Goal: Communication & Community: Participate in discussion

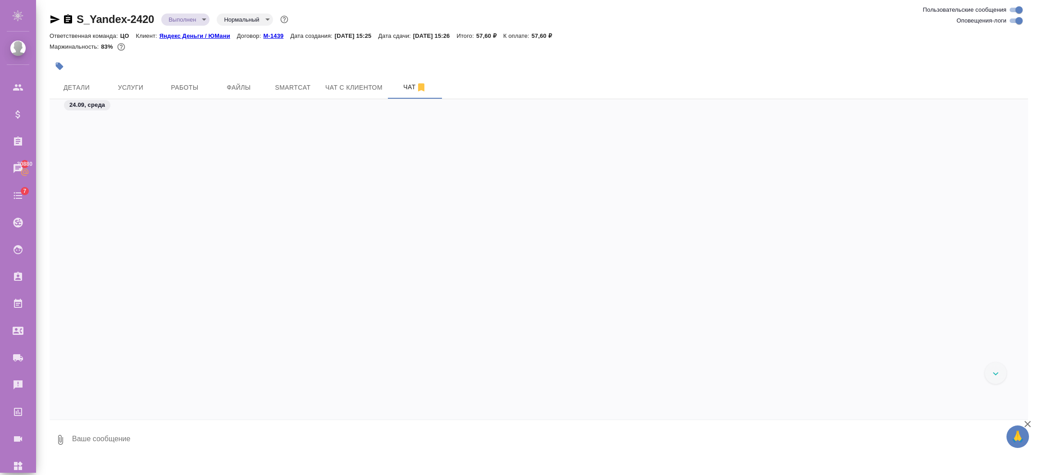
scroll to position [1577, 0]
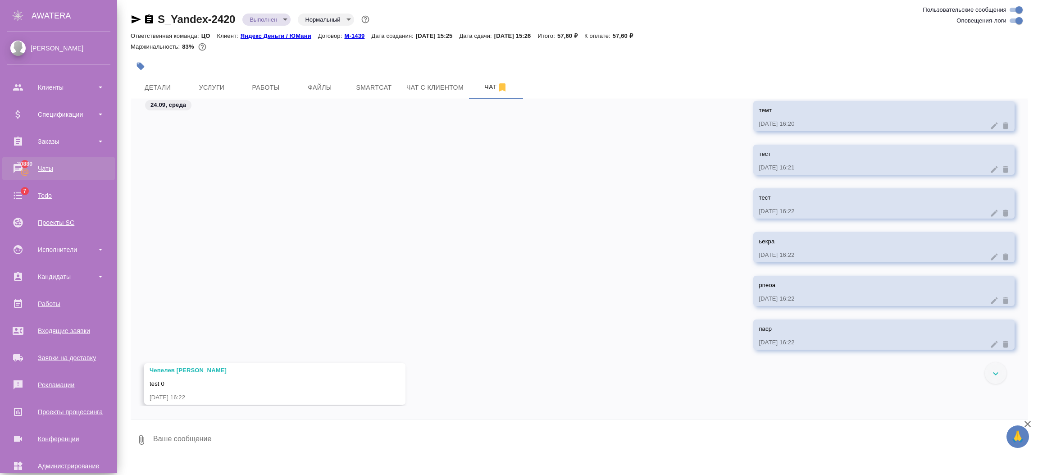
click at [45, 168] on div "Чаты" at bounding box center [59, 169] width 104 height 14
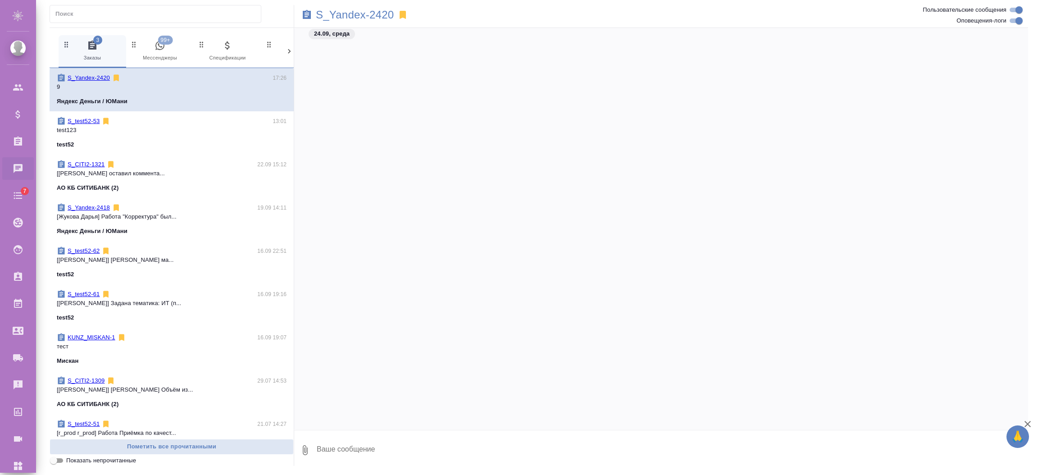
scroll to position [1771, 0]
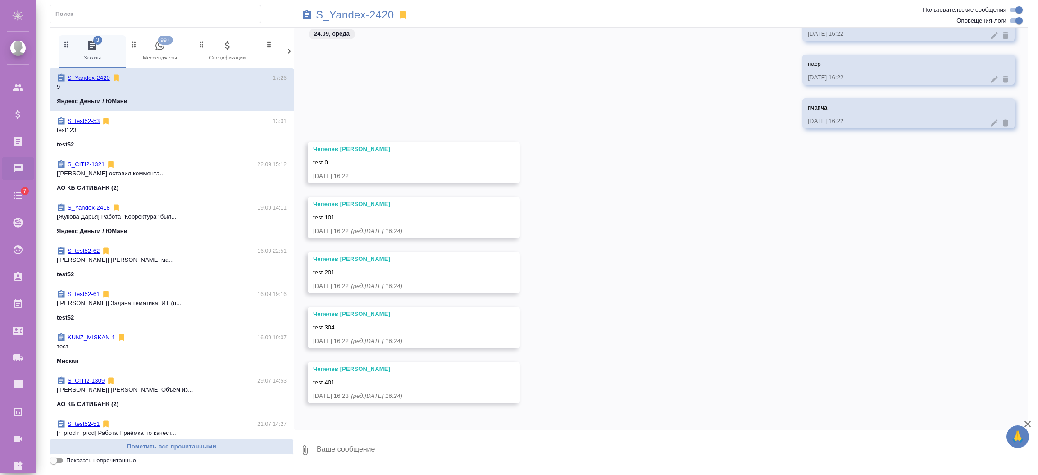
click at [398, 454] on textarea at bounding box center [672, 450] width 712 height 31
type textarea "тест"
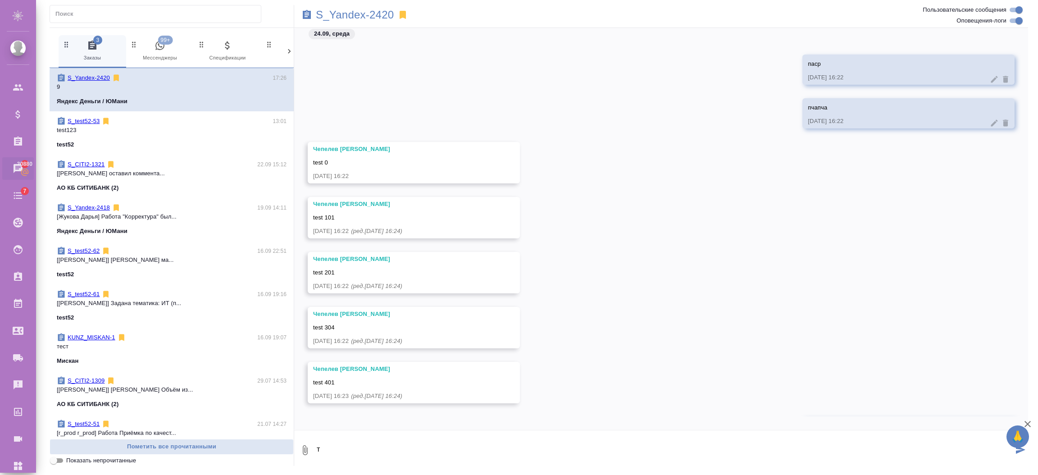
scroll to position [1814, 0]
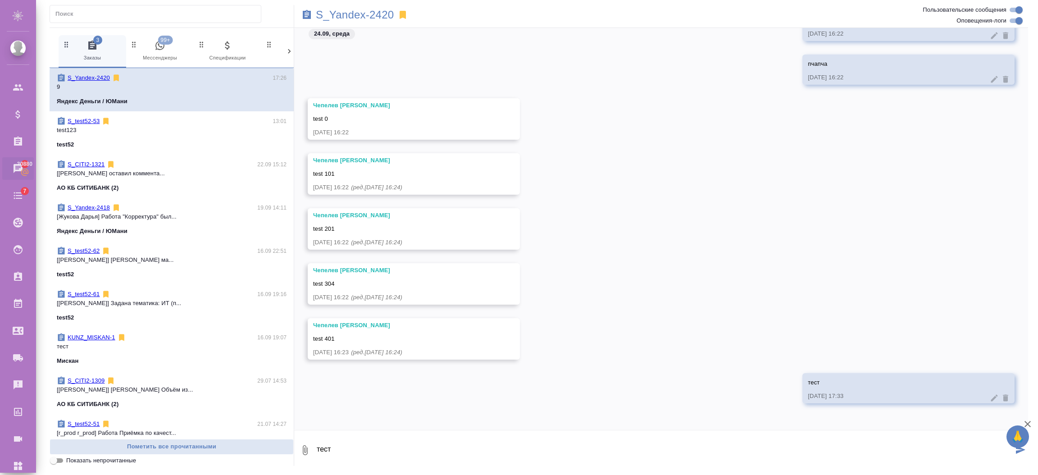
type textarea "тест"
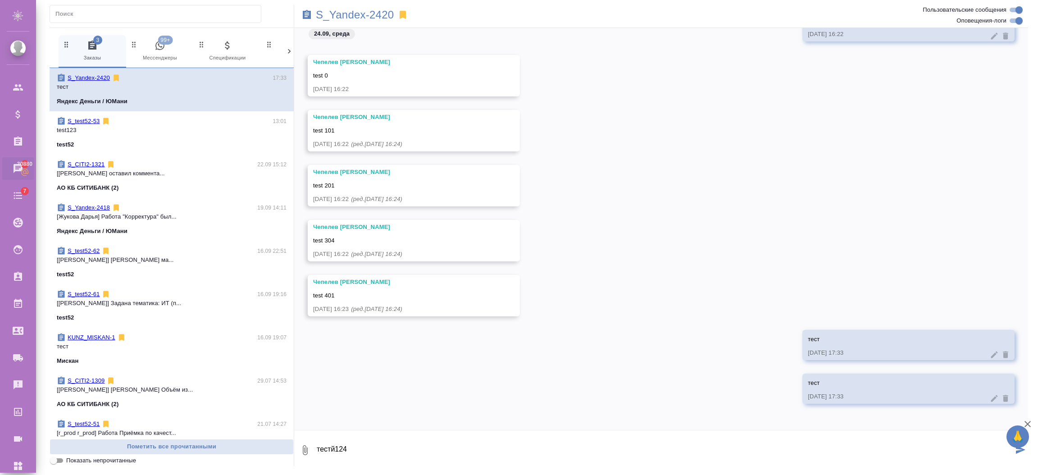
type textarea "тестй124"
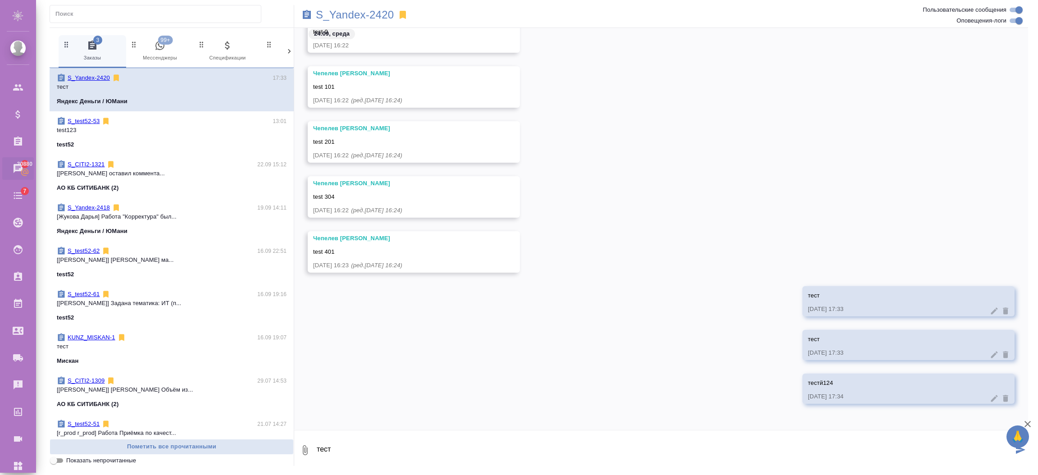
type textarea "тест"
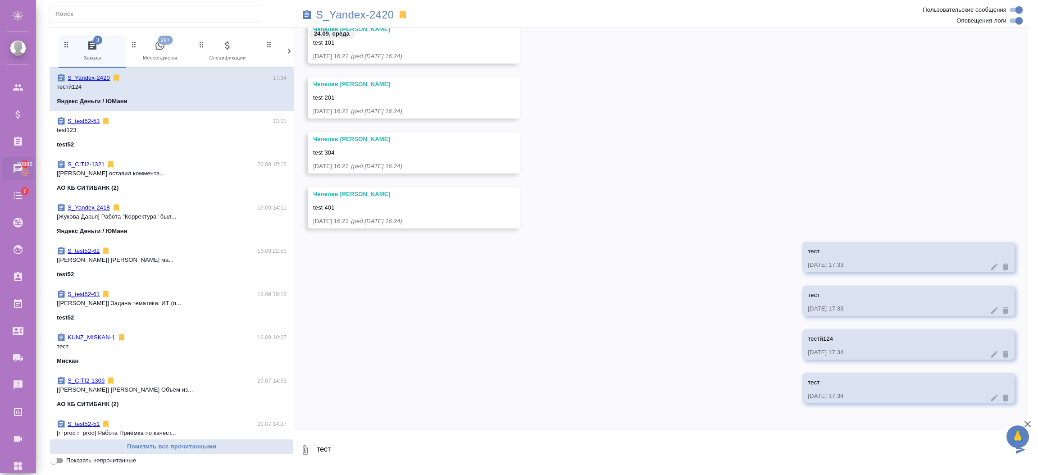
type textarea "тест"
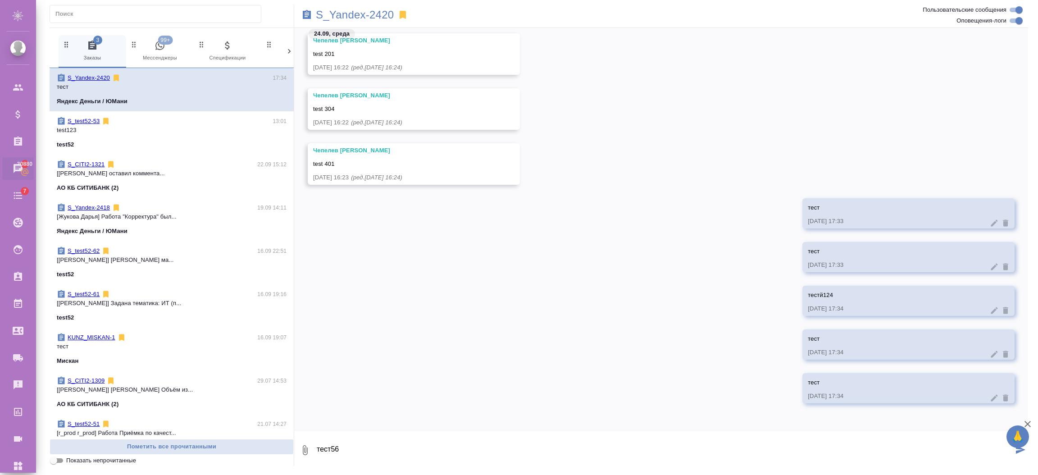
type textarea "тест56"
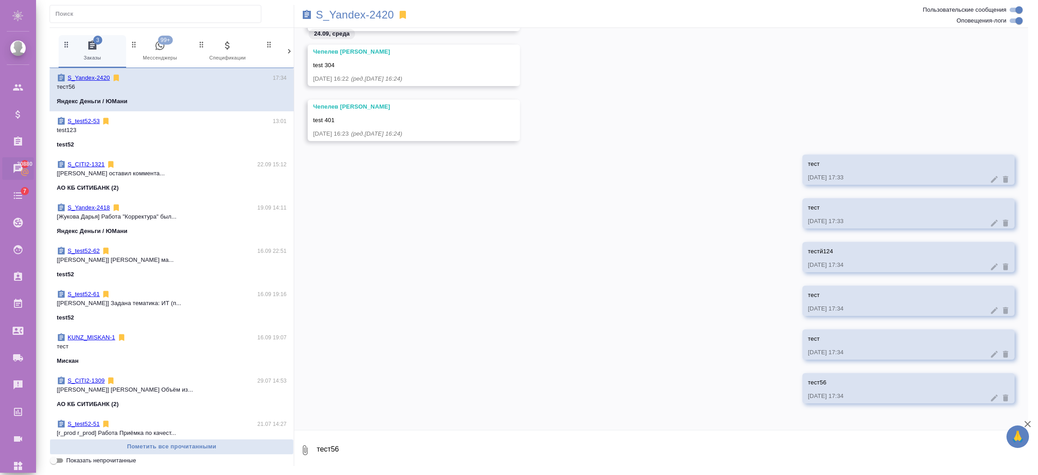
click at [498, 404] on div "тест[PHONE_NUMBER][DATE] 17:34" at bounding box center [661, 395] width 734 height 44
click at [322, 438] on textarea "тест56" at bounding box center [672, 450] width 712 height 31
type textarea "тест56"
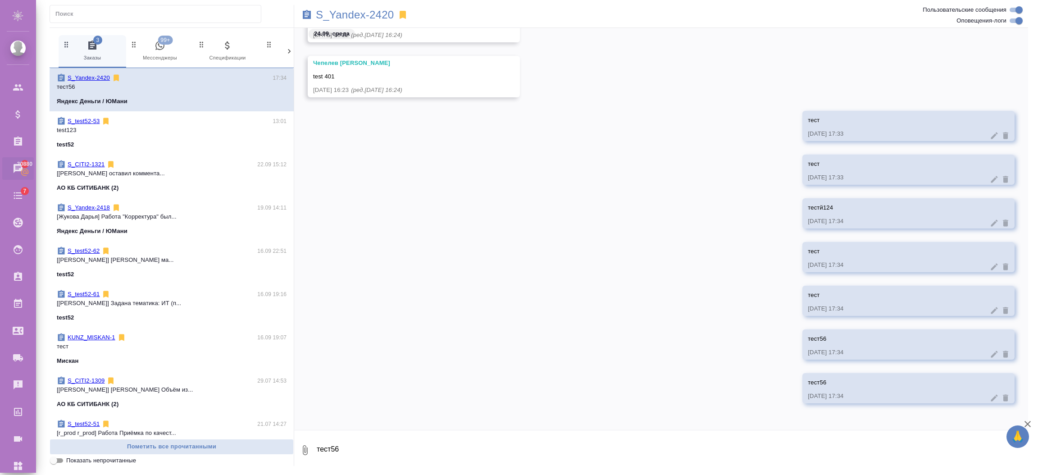
click at [989, 397] on icon at bounding box center [993, 397] width 9 height 9
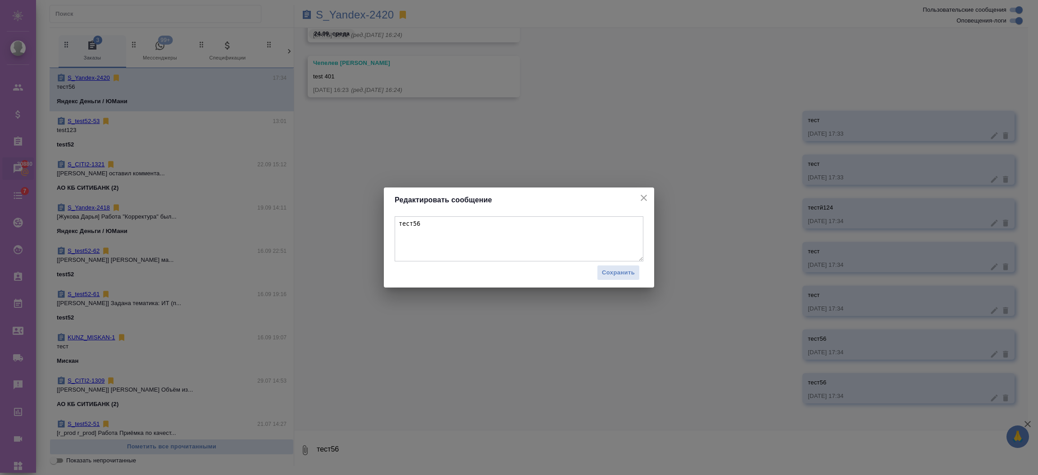
click at [431, 231] on textarea "тест56" at bounding box center [519, 238] width 249 height 45
type textarea "тест568"
click at [615, 272] on span "Сохранить" at bounding box center [618, 273] width 33 height 10
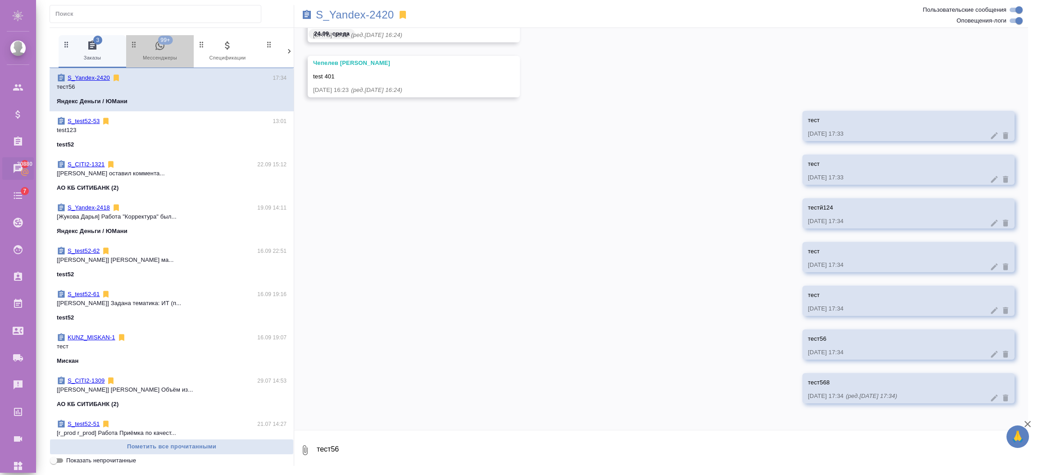
click at [167, 51] on span "99+ Мессенджеры" at bounding box center [160, 51] width 60 height 22
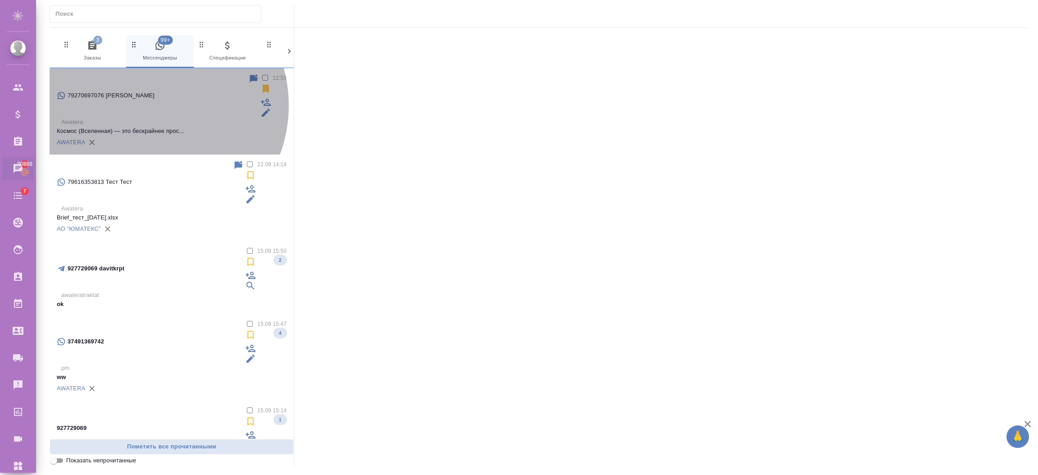
click at [148, 136] on div "AWATERA" at bounding box center [172, 143] width 230 height 14
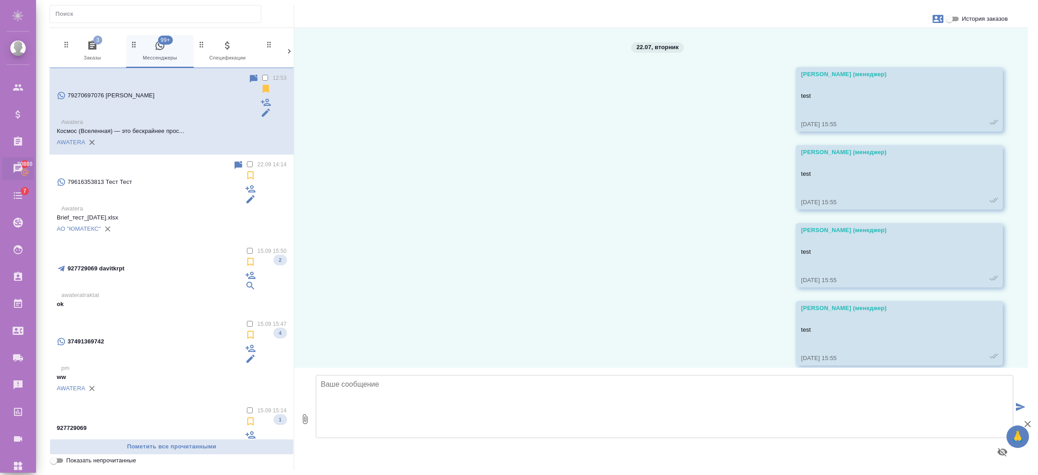
scroll to position [2211, 0]
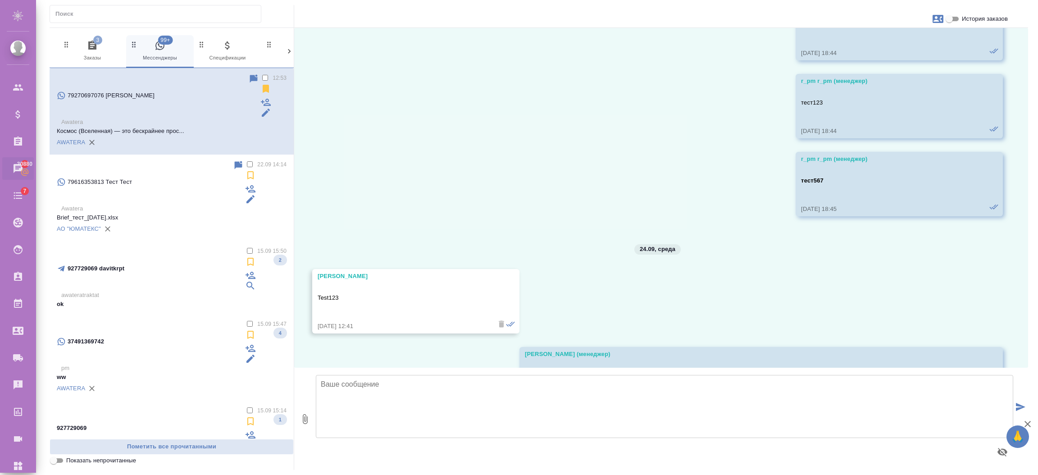
click at [639, 413] on textarea at bounding box center [664, 406] width 697 height 63
type textarea "тест"
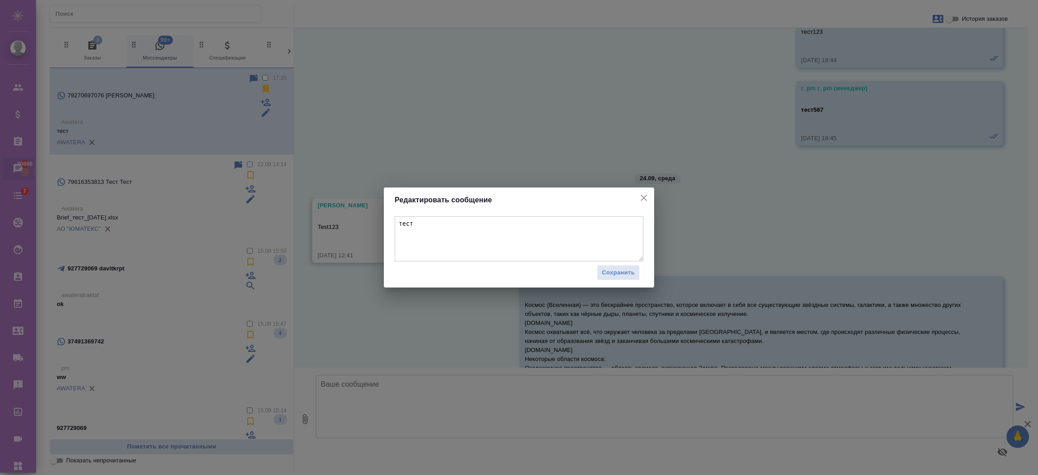
click at [563, 240] on textarea "тест" at bounding box center [519, 238] width 249 height 45
drag, startPoint x: 527, startPoint y: 235, endPoint x: 383, endPoint y: 221, distance: 145.2
click at [385, 223] on div "тест Сохранить" at bounding box center [519, 250] width 270 height 75
click at [644, 198] on icon "close" at bounding box center [643, 198] width 6 height 6
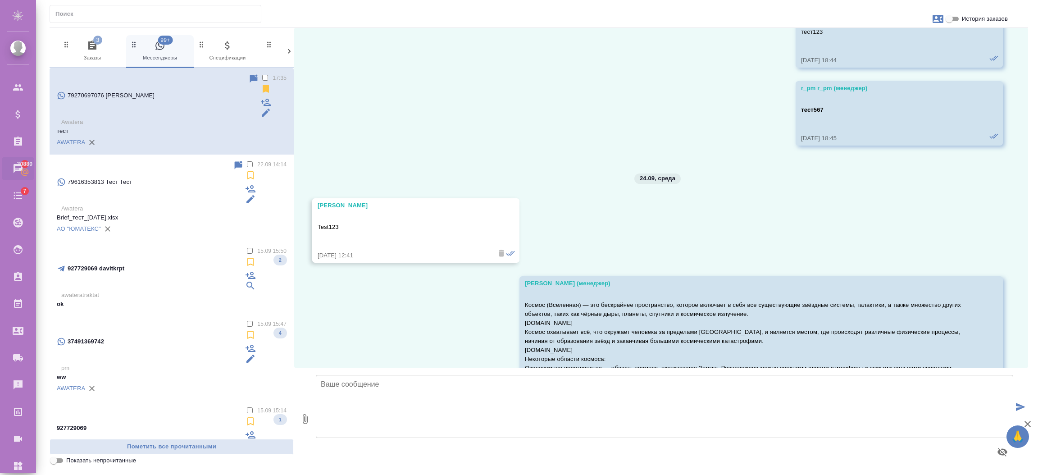
click at [254, 321] on label at bounding box center [254, 324] width 0 height 7
click at [247, 321] on input "checkbox" at bounding box center [250, 324] width 6 height 6
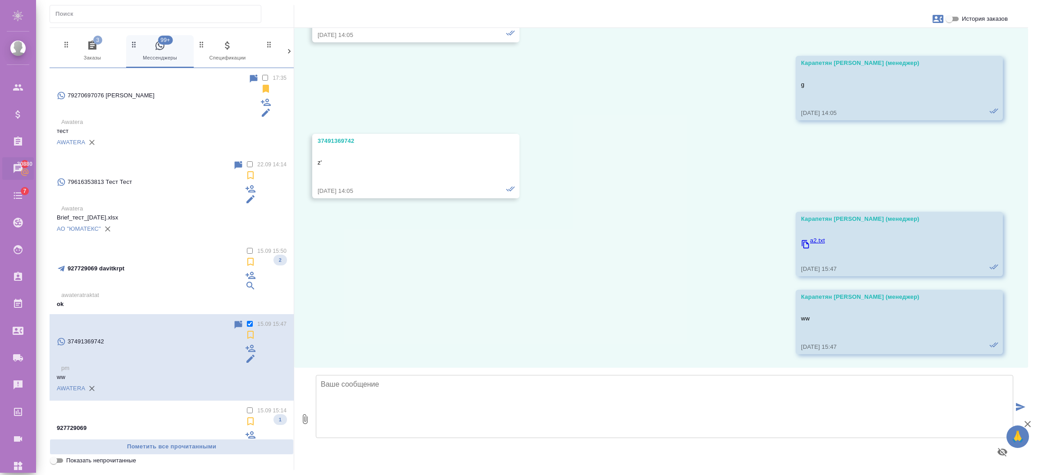
scroll to position [698, 0]
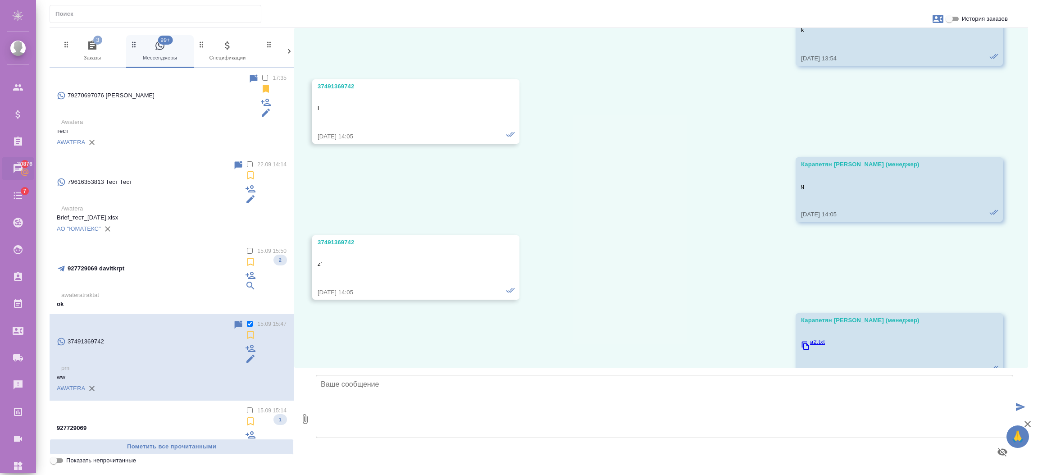
click at [395, 420] on textarea at bounding box center [664, 406] width 697 height 63
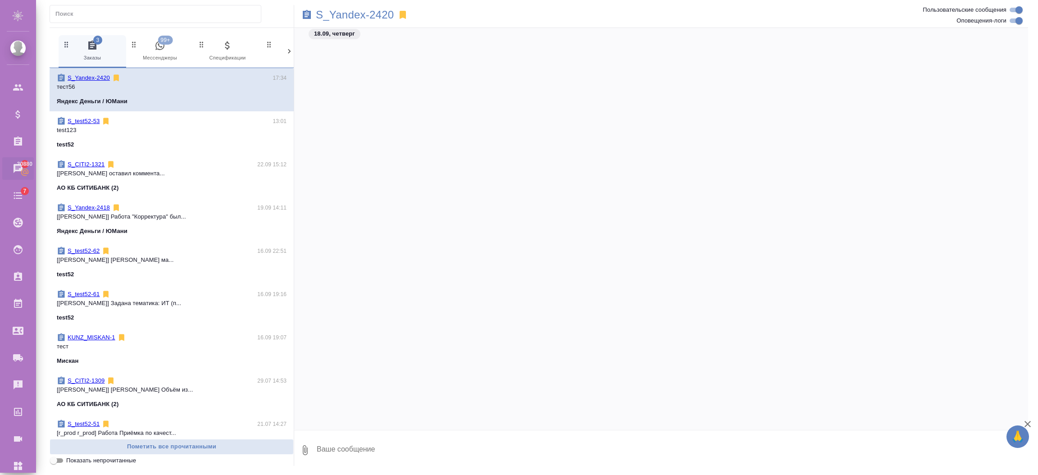
scroll to position [1431, 0]
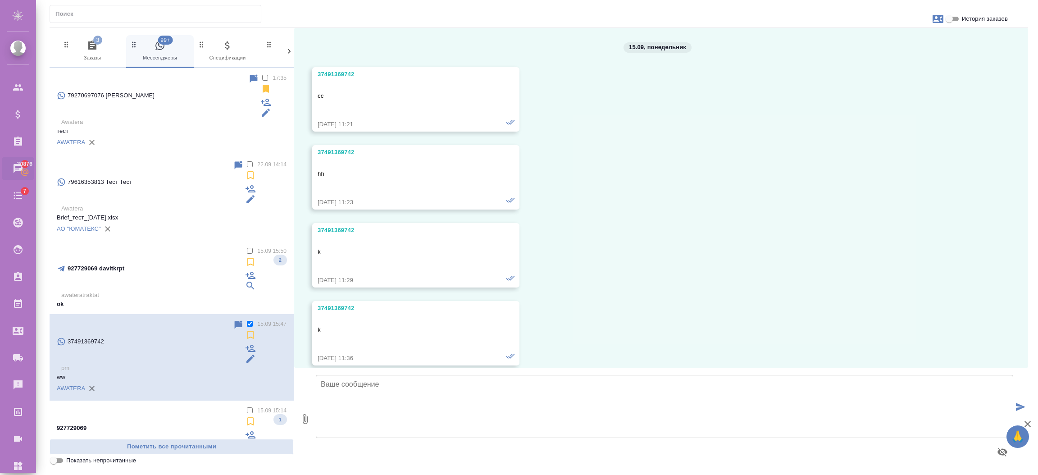
scroll to position [698, 0]
